Goal: Task Accomplishment & Management: Manage account settings

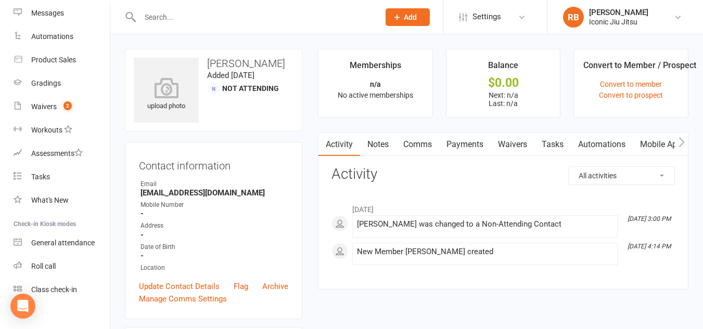
scroll to position [171, 0]
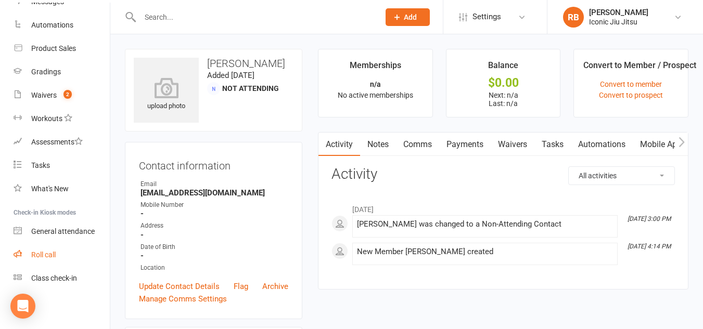
click at [44, 253] on div "Roll call" at bounding box center [43, 255] width 24 height 8
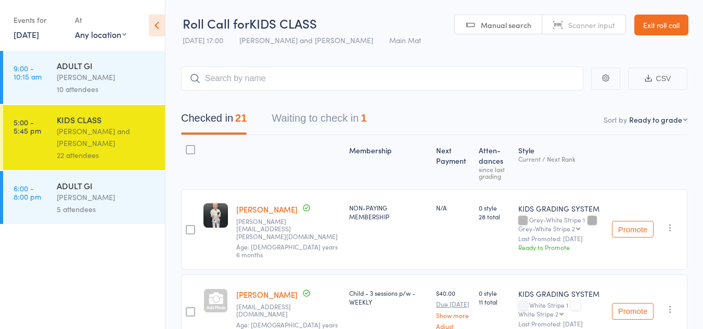
click at [336, 111] on button "Waiting to check in 1" at bounding box center [319, 121] width 95 height 28
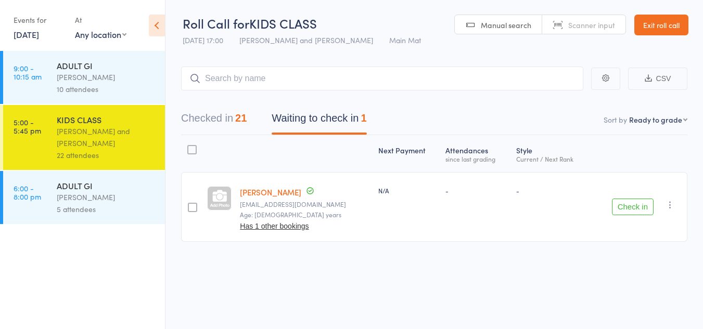
click at [642, 204] on button "Check in" at bounding box center [633, 207] width 42 height 17
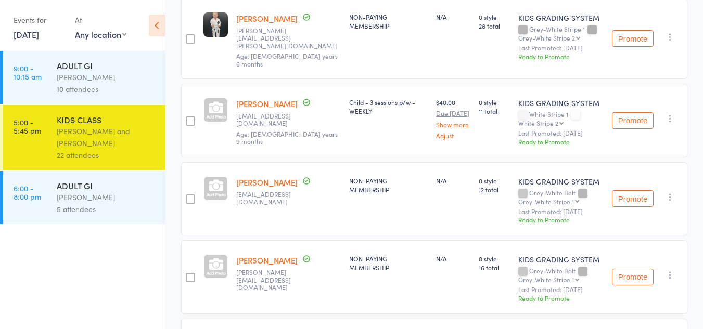
scroll to position [208, 0]
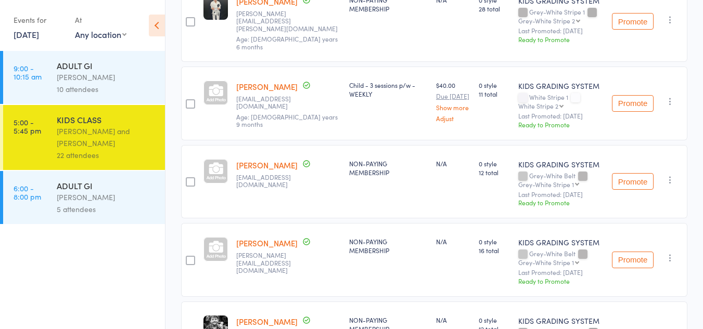
click at [345, 223] on div "NON-PAYING MEMBERSHIP" at bounding box center [388, 260] width 87 height 74
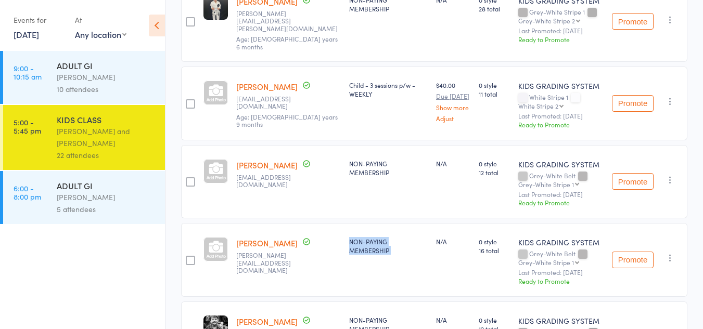
click at [345, 223] on div "NON-PAYING MEMBERSHIP" at bounding box center [388, 260] width 87 height 74
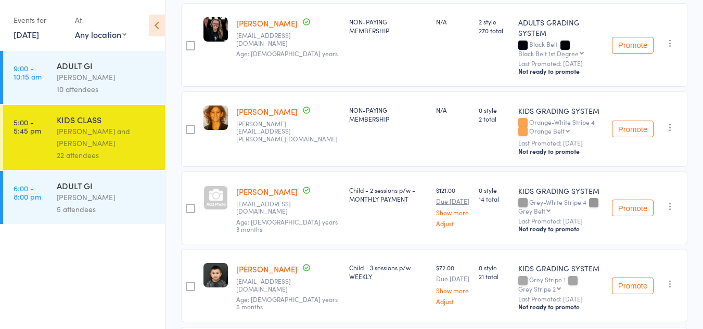
scroll to position [572, 0]
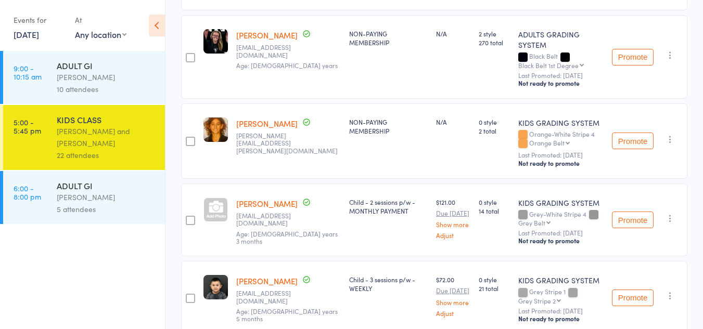
click at [76, 317] on ul "9:00 - 10:15 am ADULT GI [PERSON_NAME] 10 attendees 5:00 - 5:45 pm KIDS CLASS […" at bounding box center [82, 190] width 165 height 278
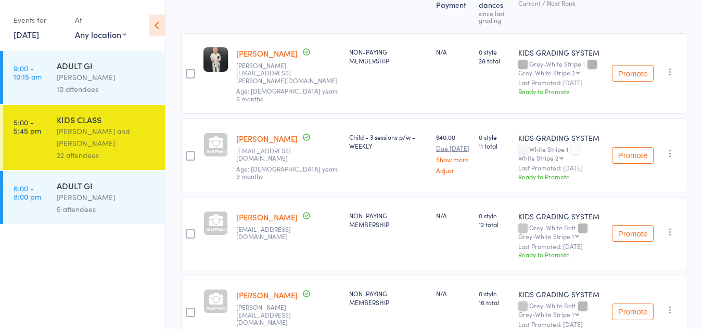
scroll to position [0, 0]
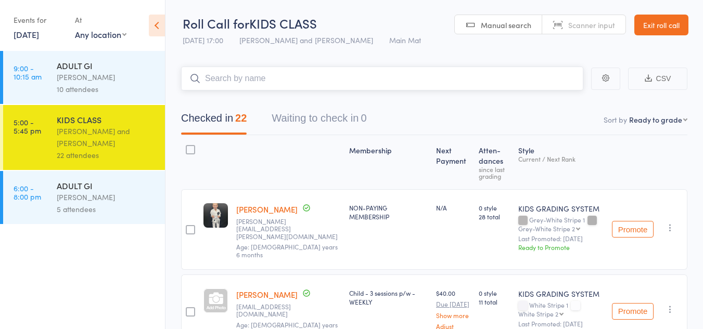
click at [247, 85] on input "search" at bounding box center [382, 79] width 402 height 24
click at [673, 24] on link "Exit roll call" at bounding box center [661, 25] width 54 height 21
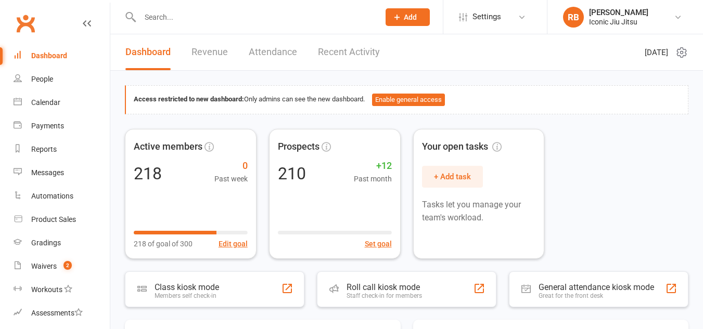
click at [153, 15] on input "text" at bounding box center [254, 17] width 235 height 15
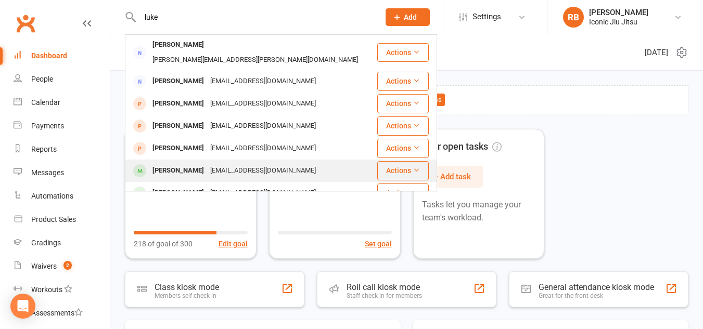
scroll to position [68, 0]
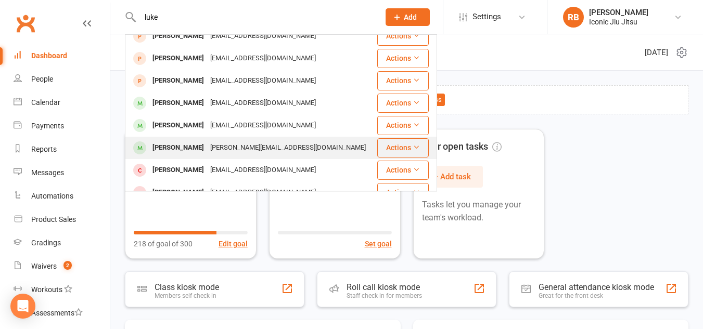
type input "luke"
click at [180, 140] on div "[PERSON_NAME]" at bounding box center [178, 147] width 58 height 15
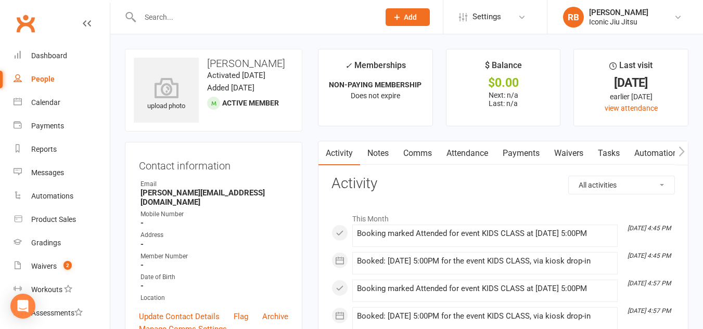
click at [519, 155] on link "Payments" at bounding box center [521, 154] width 52 height 24
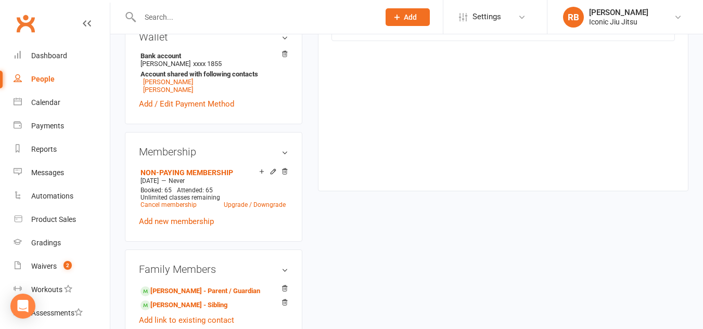
scroll to position [364, 0]
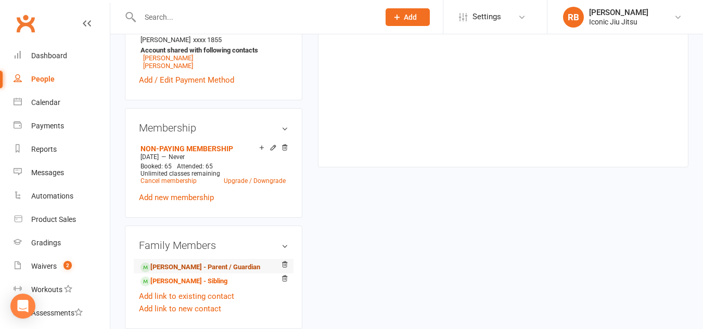
click at [178, 272] on link "Rob Goodby - Parent / Guardian" at bounding box center [200, 267] width 120 height 11
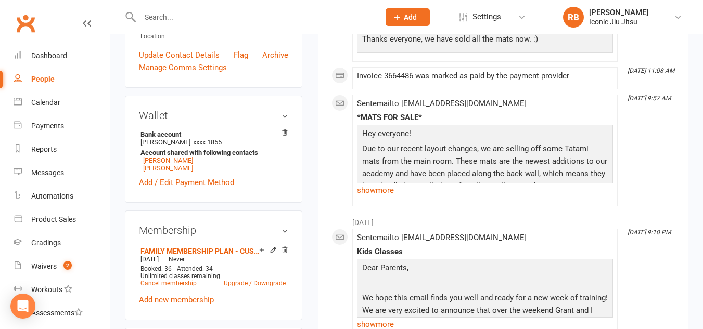
scroll to position [312, 0]
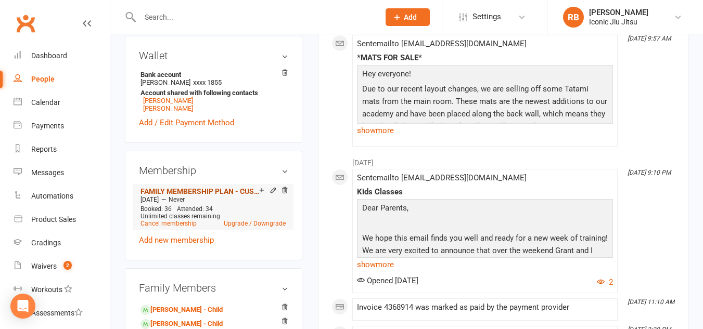
click at [217, 196] on link "FAMILY MEMBERSHIP PLAN - CUSTOMISED" at bounding box center [199, 191] width 119 height 8
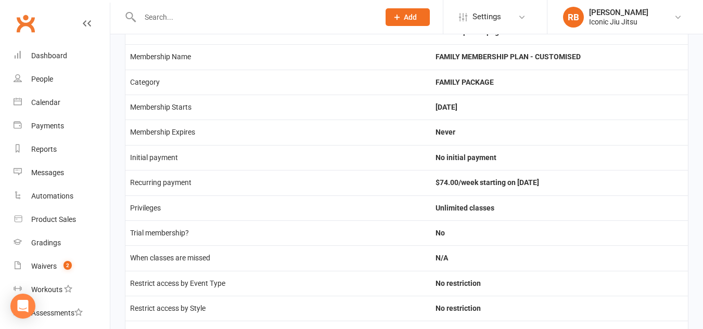
scroll to position [156, 0]
